Goal: Transaction & Acquisition: Obtain resource

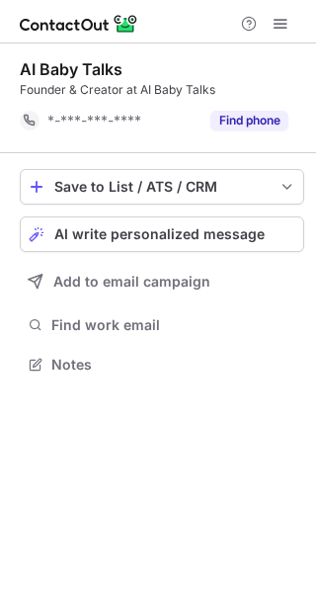
scroll to position [351, 316]
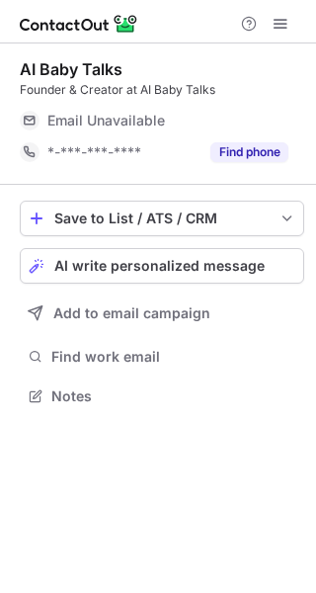
scroll to position [383, 316]
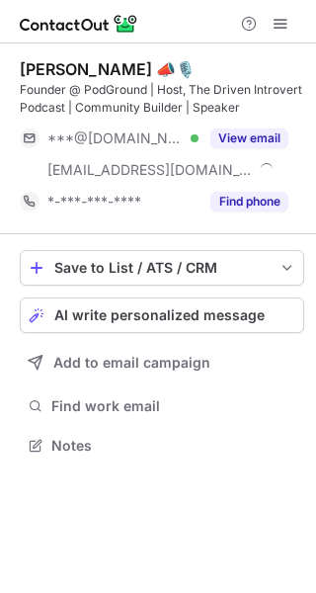
scroll to position [432, 316]
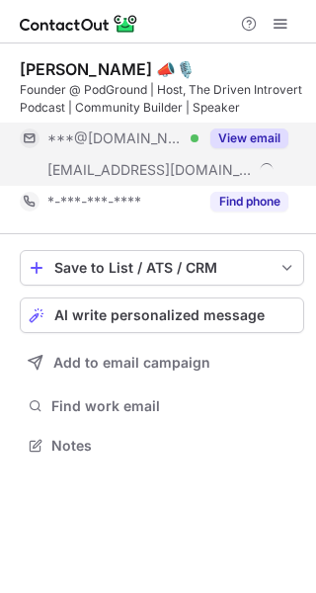
click at [247, 136] on button "View email" at bounding box center [250, 138] width 78 height 20
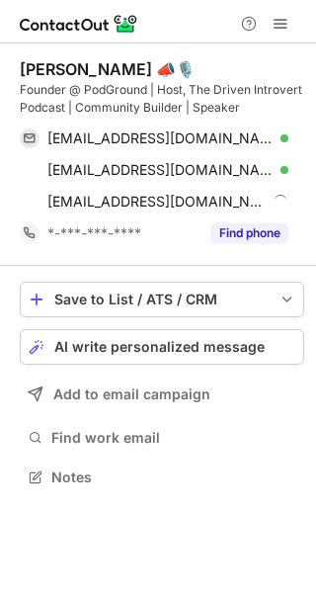
scroll to position [464, 316]
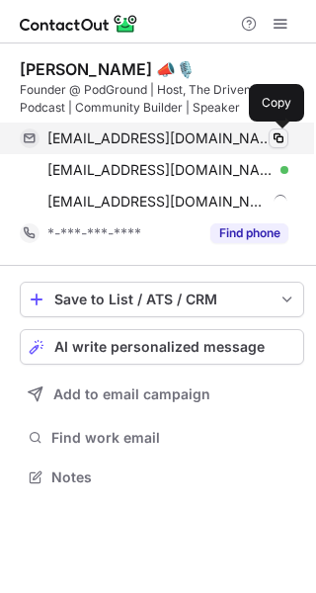
click at [277, 139] on span at bounding box center [279, 138] width 16 height 16
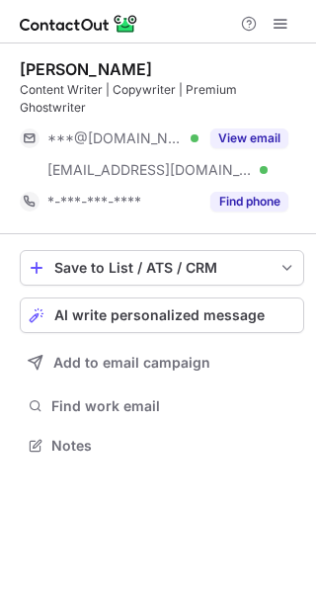
scroll to position [414, 316]
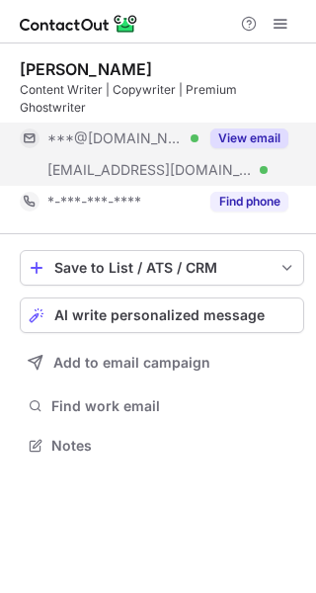
click at [267, 128] on button "View email" at bounding box center [250, 138] width 78 height 20
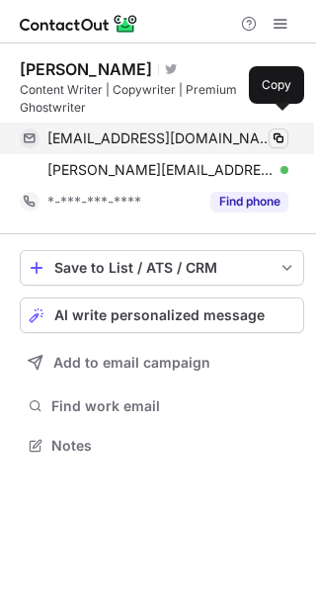
click at [280, 130] on span at bounding box center [279, 138] width 16 height 16
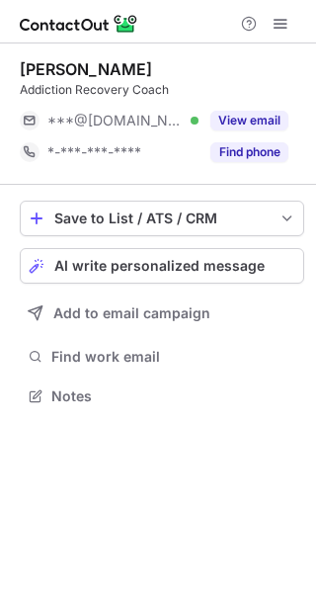
scroll to position [383, 316]
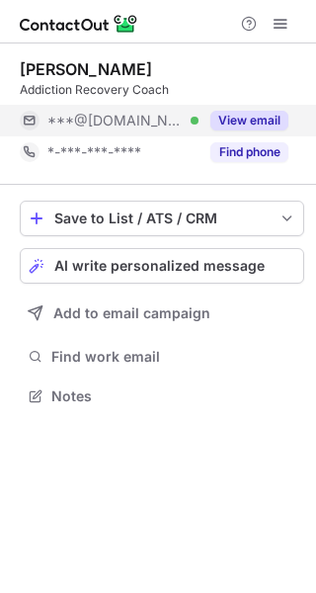
click at [262, 123] on button "View email" at bounding box center [250, 121] width 78 height 20
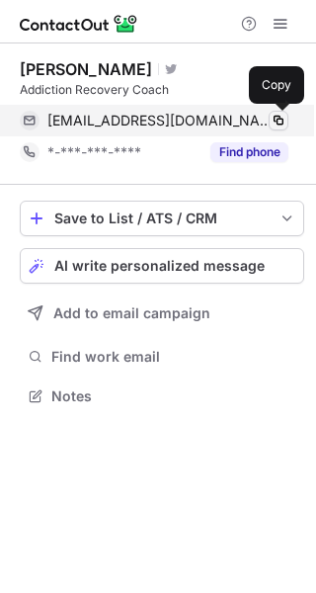
click at [275, 125] on span at bounding box center [279, 121] width 16 height 16
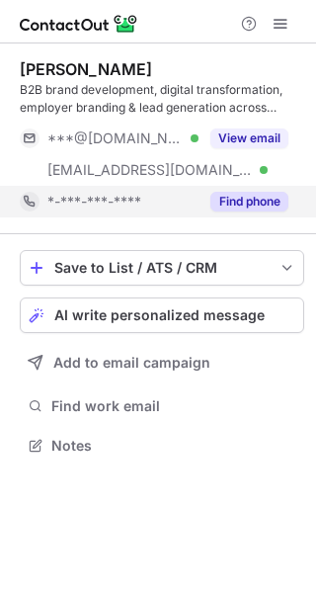
scroll to position [432, 316]
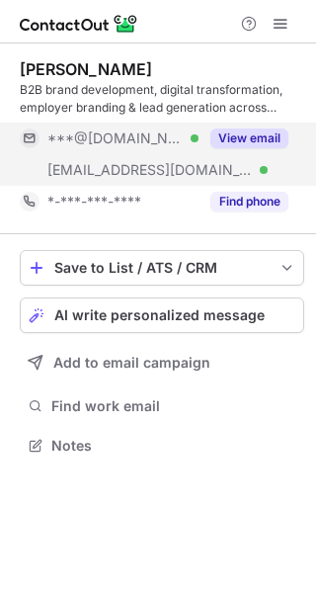
click at [276, 141] on button "View email" at bounding box center [250, 138] width 78 height 20
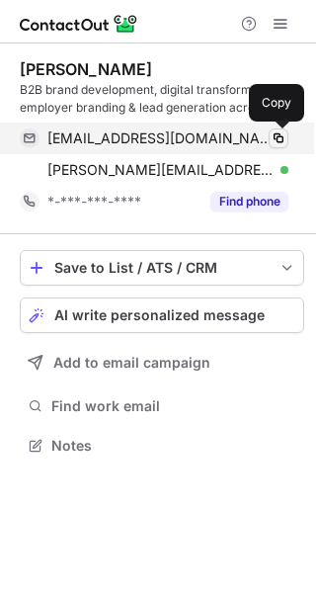
click at [281, 138] on span at bounding box center [279, 138] width 16 height 16
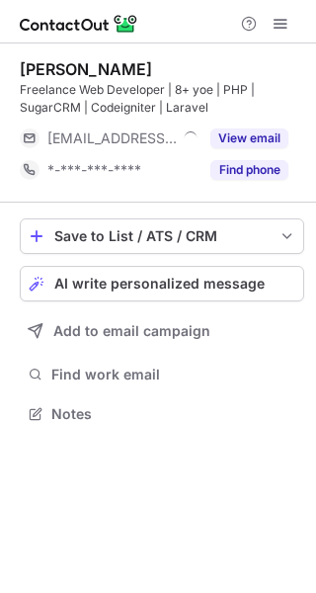
scroll to position [400, 316]
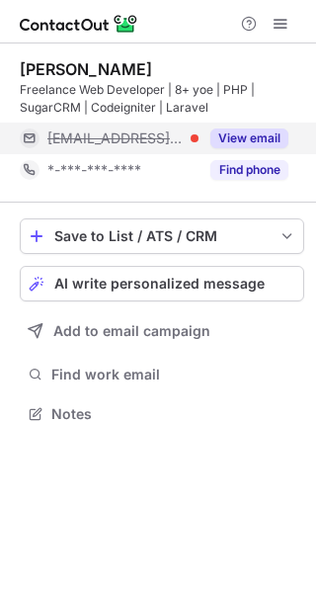
click at [239, 144] on button "View email" at bounding box center [250, 138] width 78 height 20
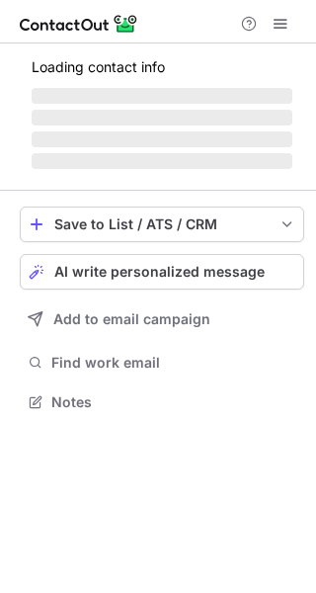
scroll to position [400, 316]
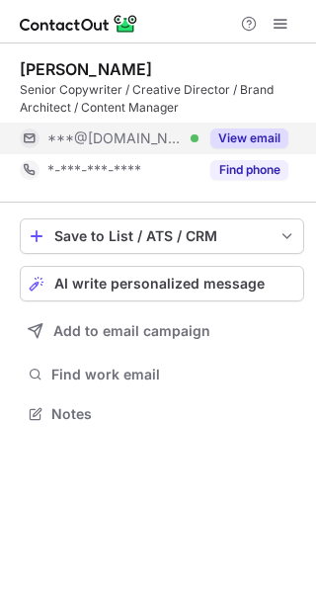
click at [254, 143] on button "View email" at bounding box center [250, 138] width 78 height 20
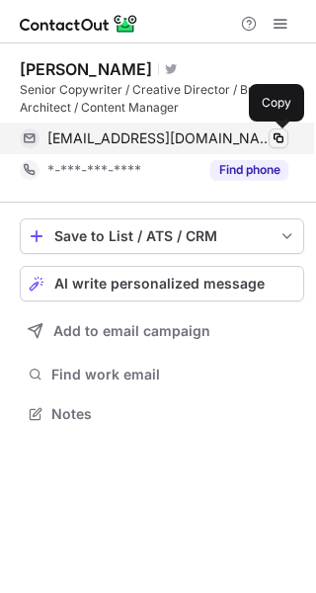
click at [279, 140] on span at bounding box center [279, 138] width 16 height 16
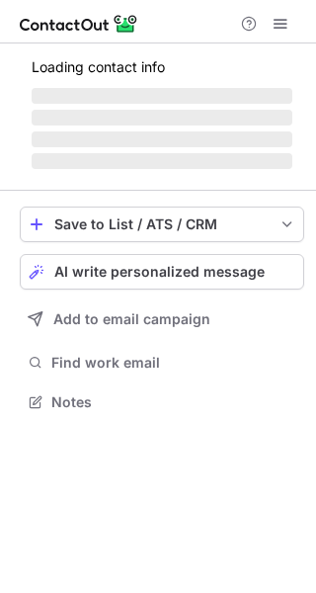
scroll to position [400, 316]
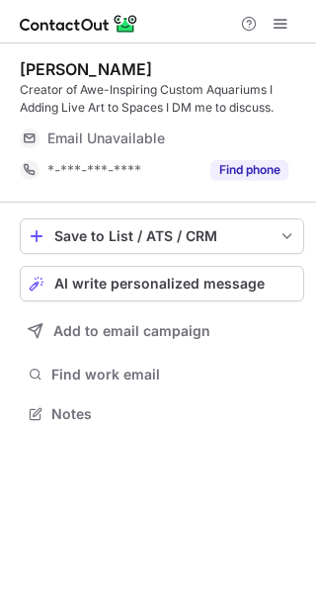
scroll to position [400, 316]
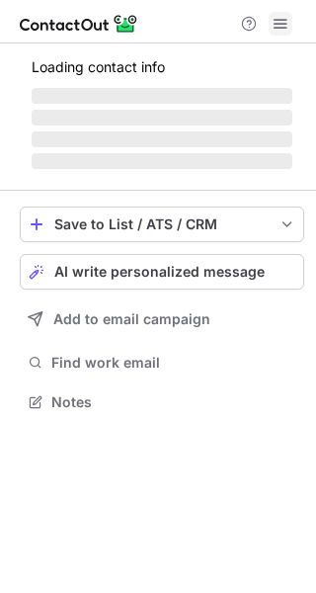
scroll to position [400, 316]
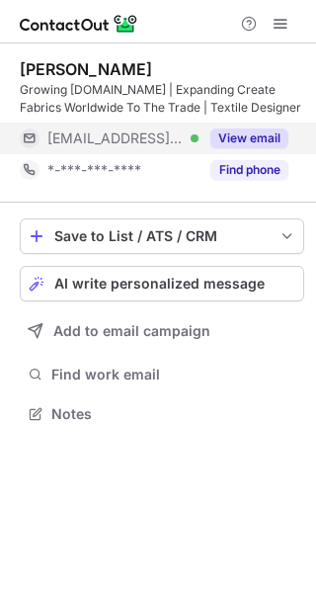
click at [234, 142] on button "View email" at bounding box center [250, 138] width 78 height 20
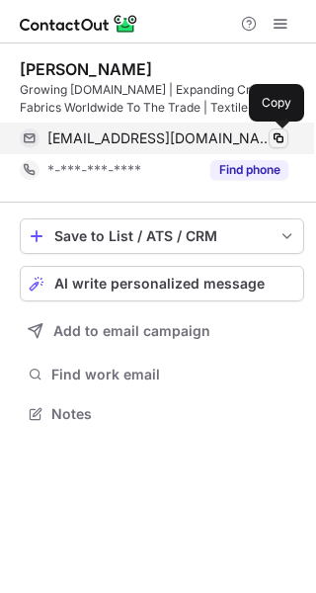
click at [279, 143] on span at bounding box center [279, 138] width 16 height 16
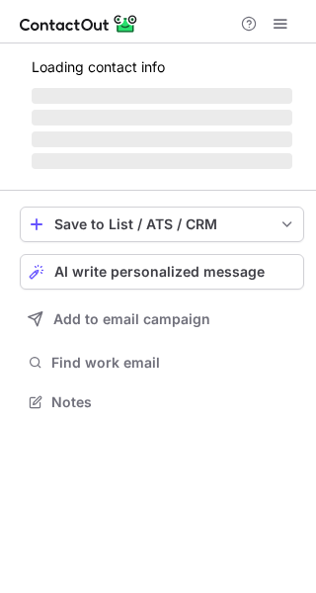
scroll to position [400, 316]
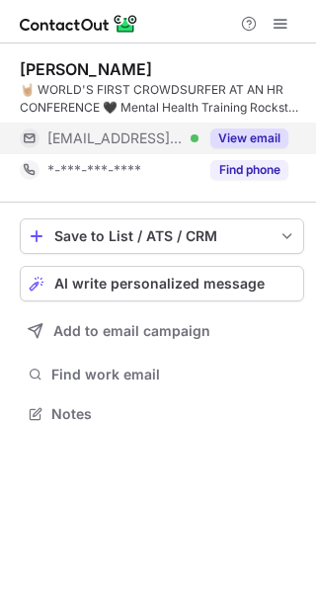
click at [230, 138] on button "View email" at bounding box center [250, 138] width 78 height 20
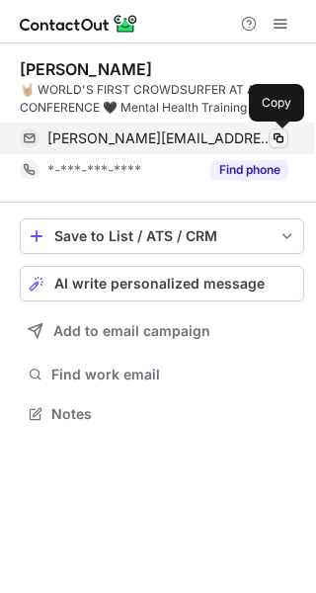
click at [279, 138] on span at bounding box center [279, 138] width 16 height 16
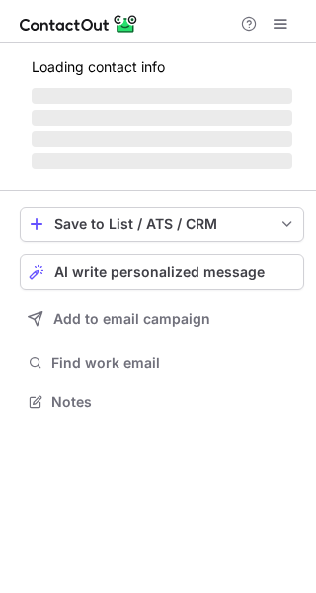
scroll to position [383, 316]
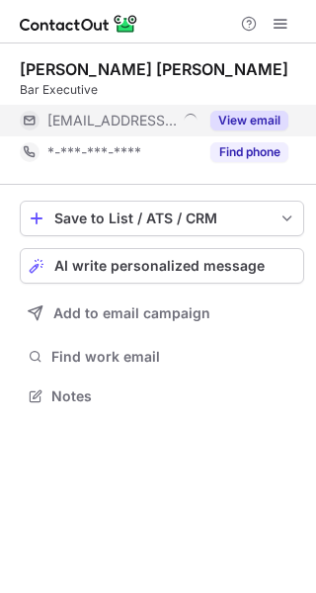
click at [271, 128] on button "View email" at bounding box center [250, 121] width 78 height 20
